Goal: Task Accomplishment & Management: Complete application form

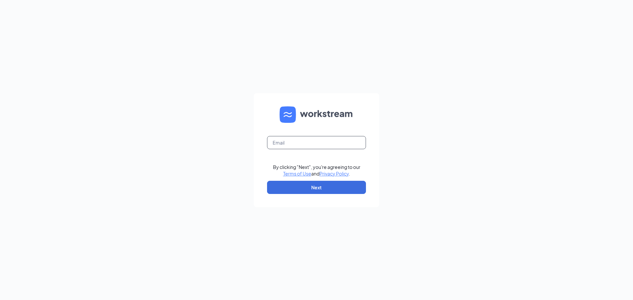
click at [314, 141] on input "text" at bounding box center [316, 142] width 99 height 13
type input "littlefieldhaley59@gmail.com"
click at [331, 185] on button "Next" at bounding box center [316, 187] width 99 height 13
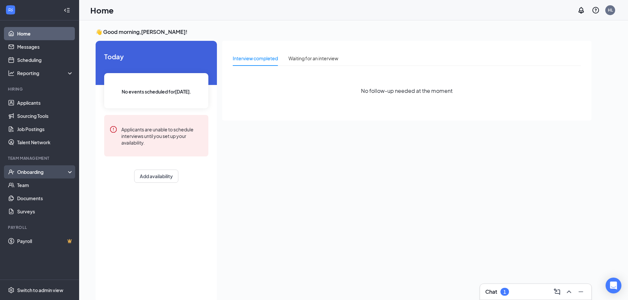
click at [39, 168] on div "Onboarding" at bounding box center [39, 171] width 79 height 13
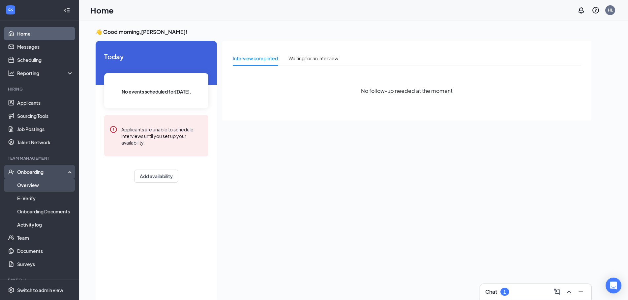
click at [22, 187] on link "Overview" at bounding box center [45, 185] width 56 height 13
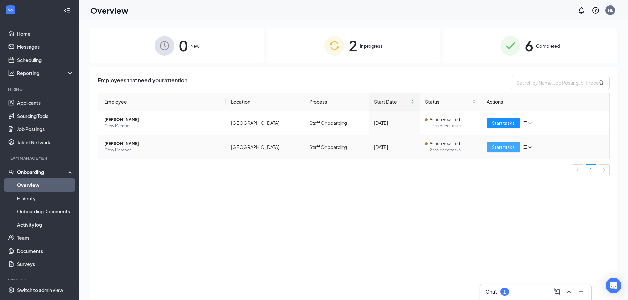
click at [505, 143] on span "Start tasks" at bounding box center [503, 146] width 23 height 7
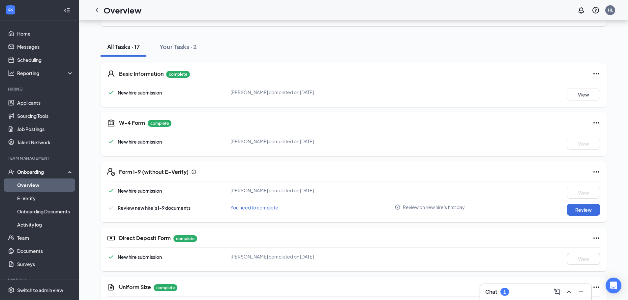
scroll to position [66, 0]
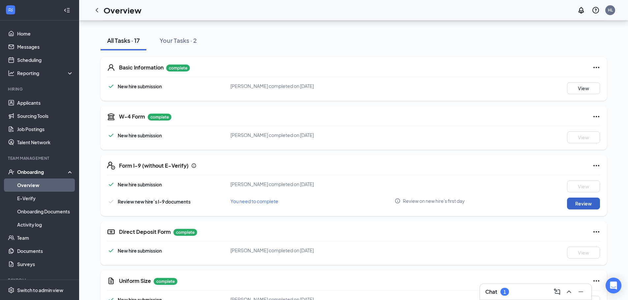
click at [574, 201] on button "Review" at bounding box center [583, 204] width 33 height 12
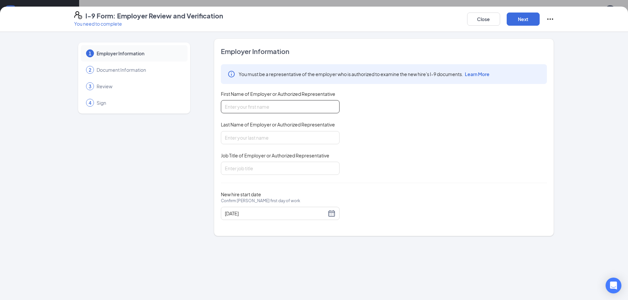
click at [277, 110] on input "First Name of Employer or Authorized Representative" at bounding box center [280, 106] width 119 height 13
type input "[PERSON_NAME]"
click at [258, 136] on input "Last Name of Employer or Authorized Representative" at bounding box center [280, 137] width 119 height 13
type input "l"
type input "[PERSON_NAME]"
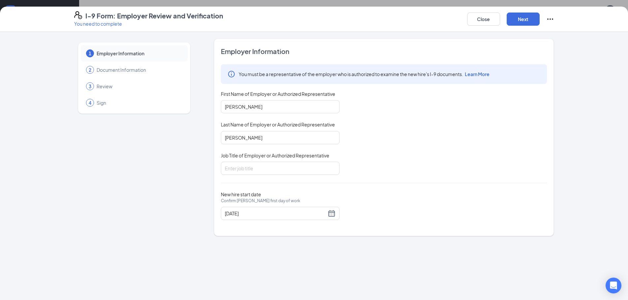
click at [249, 177] on div "Employer Information You must be a representative of the employer who is author…" at bounding box center [384, 137] width 326 height 181
click at [269, 174] on input "Job Title of Employer or Authorized Representative" at bounding box center [280, 168] width 119 height 13
type input "Manager"
click at [523, 15] on button "Next" at bounding box center [523, 19] width 33 height 13
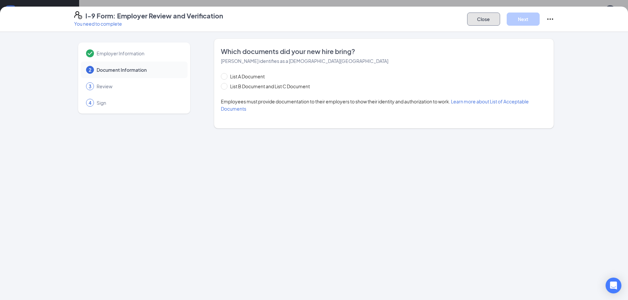
click at [482, 20] on button "Close" at bounding box center [483, 19] width 33 height 13
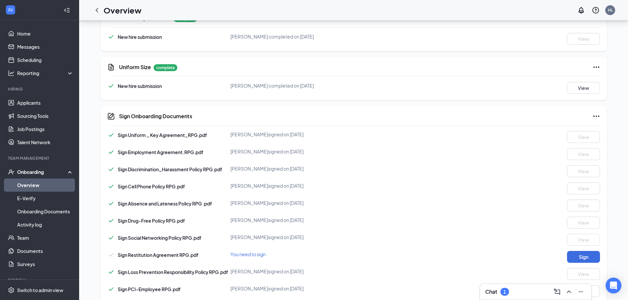
scroll to position [341, 0]
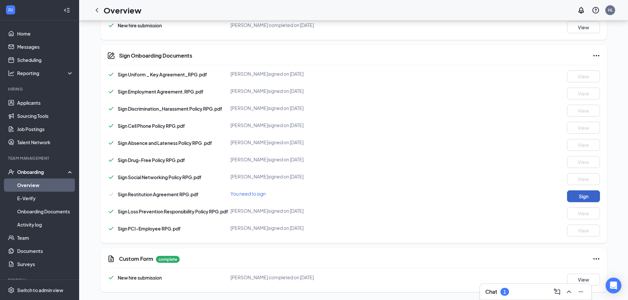
click at [587, 196] on button "Sign" at bounding box center [583, 197] width 33 height 12
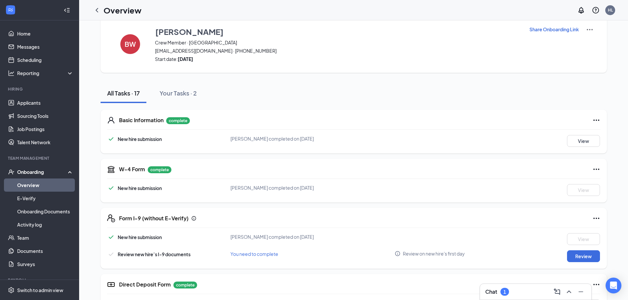
scroll to position [0, 0]
